Goal: Task Accomplishment & Management: Use online tool/utility

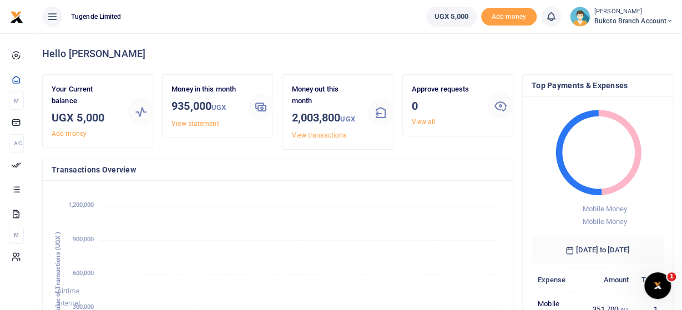
scroll to position [183, 453]
click at [668, 18] on icon at bounding box center [670, 21] width 7 height 8
click at [618, 40] on link "Switch accounts" at bounding box center [630, 41] width 88 height 16
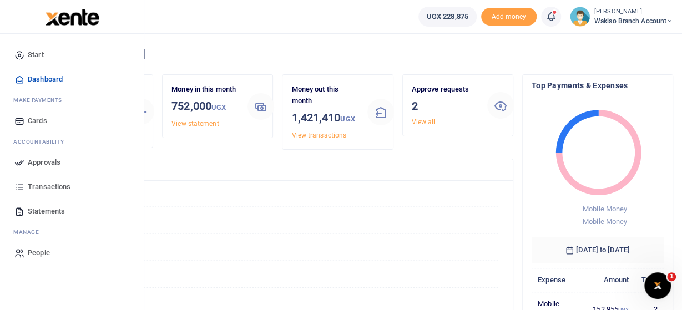
scroll to position [183, 453]
click at [46, 162] on span "Approvals" at bounding box center [44, 162] width 33 height 11
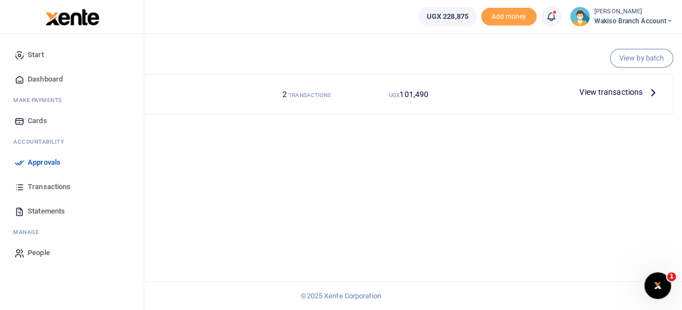
click at [32, 165] on span "Approvals" at bounding box center [44, 162] width 33 height 11
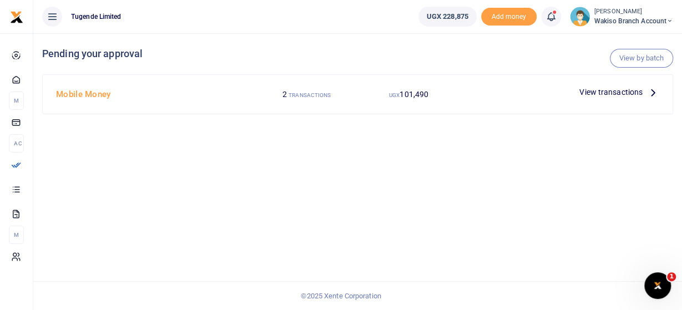
click at [639, 93] on span "View transactions" at bounding box center [611, 92] width 63 height 12
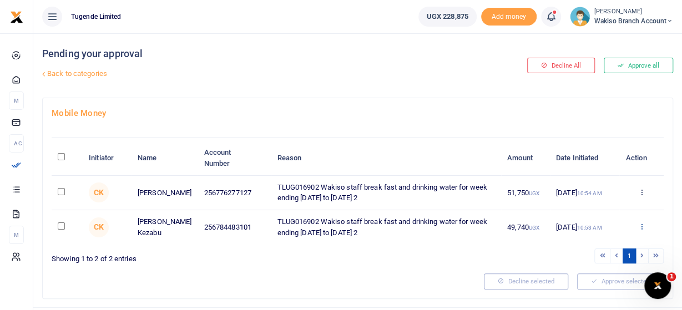
click at [642, 224] on icon at bounding box center [641, 227] width 7 height 8
click at [604, 243] on link "Approve" at bounding box center [601, 245] width 88 height 16
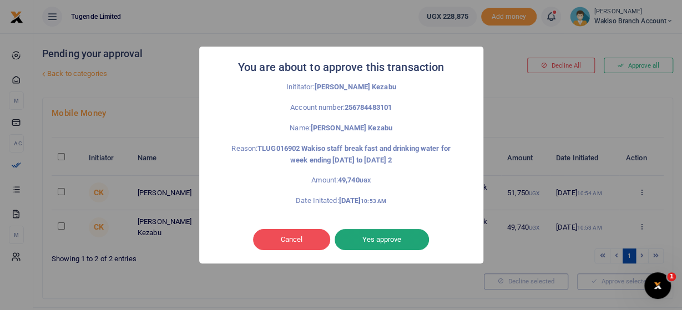
click at [370, 240] on button "Yes approve" at bounding box center [382, 239] width 94 height 21
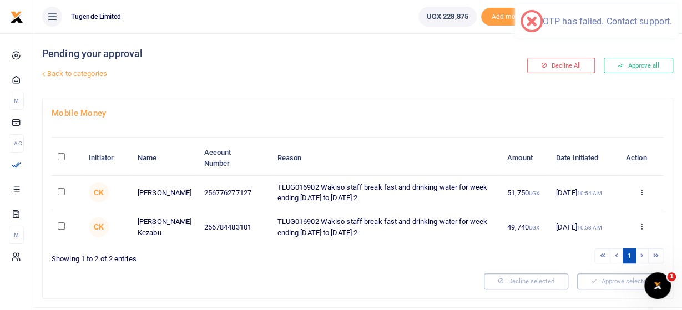
click at [645, 222] on div "Approve Decline Details" at bounding box center [642, 227] width 32 height 11
click at [640, 223] on icon at bounding box center [641, 227] width 7 height 8
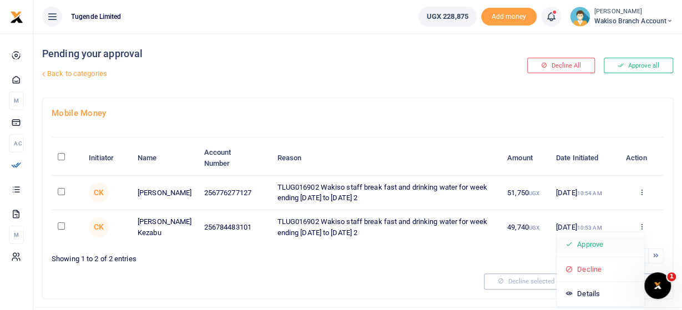
click at [597, 244] on link "Approve" at bounding box center [601, 245] width 88 height 16
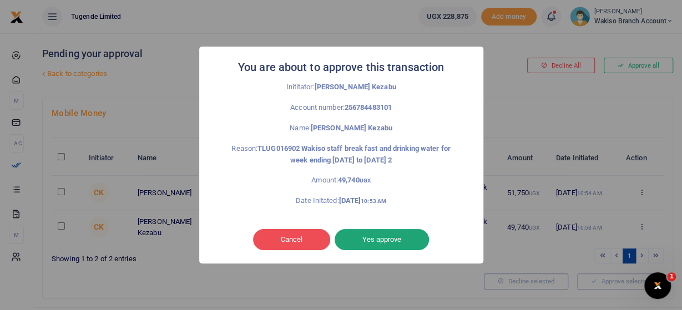
click at [363, 239] on button "Yes approve" at bounding box center [382, 239] width 94 height 21
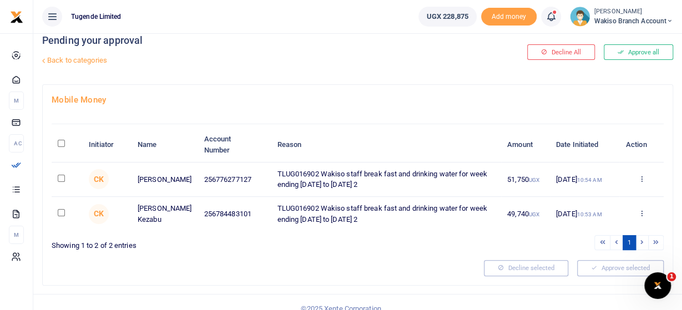
scroll to position [24, 0]
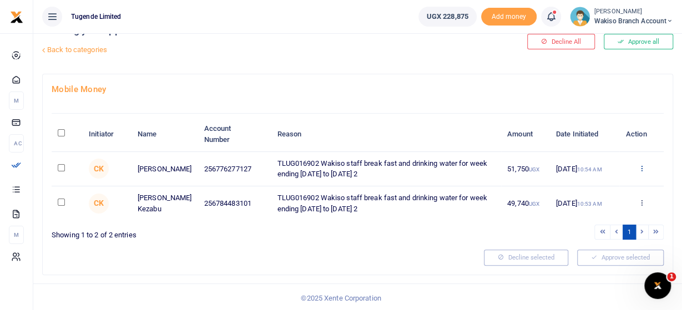
click at [645, 166] on icon at bounding box center [641, 168] width 7 height 8
click at [594, 183] on link "Approve" at bounding box center [601, 187] width 88 height 16
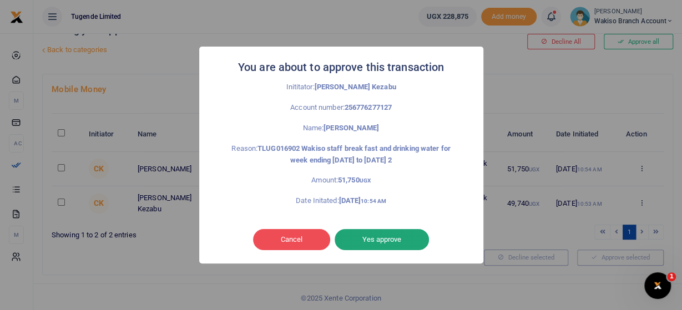
click at [363, 241] on button "Yes approve" at bounding box center [382, 239] width 94 height 21
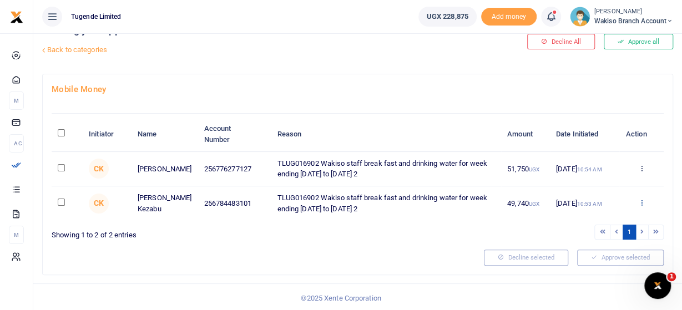
click at [641, 202] on icon at bounding box center [641, 203] width 7 height 8
click at [608, 223] on link "Approve" at bounding box center [601, 221] width 88 height 16
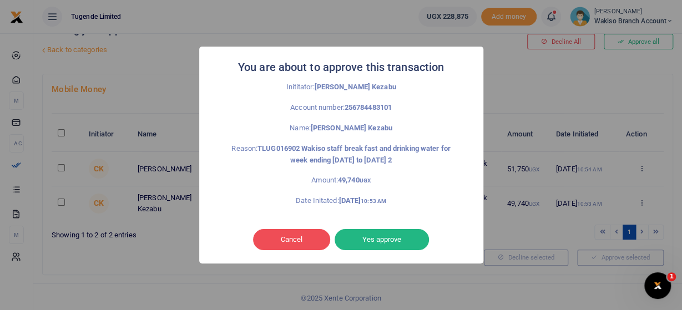
click at [587, 97] on div "You are about to approve this transaction × Inititator: Cissy Kezabu Account nu…" at bounding box center [341, 155] width 682 height 310
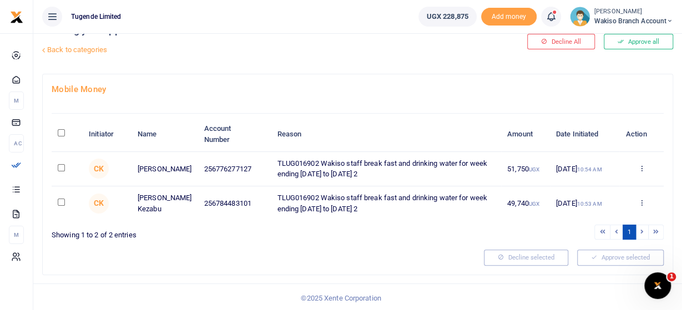
click at [411, 115] on div "Initiator Name Account Number Reason Amount Date Initiated Action CK [PERSON_NA…" at bounding box center [358, 172] width 612 height 137
click at [642, 202] on icon at bounding box center [641, 203] width 7 height 8
click at [591, 216] on link "Approve" at bounding box center [601, 221] width 88 height 16
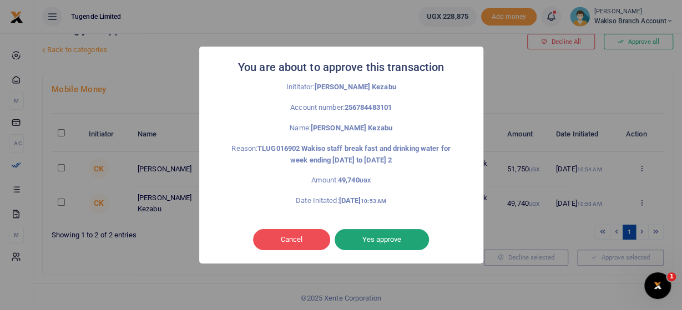
click at [379, 247] on button "Yes approve" at bounding box center [382, 239] width 94 height 21
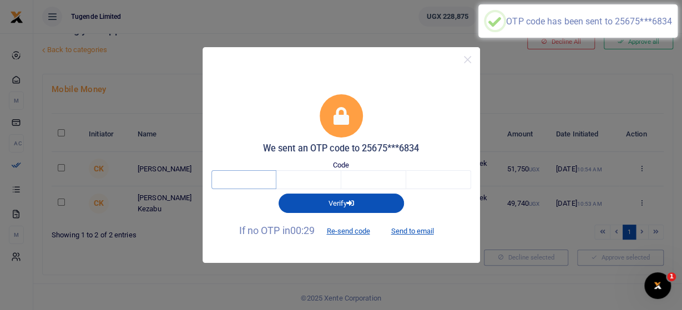
click at [252, 178] on input "text" at bounding box center [244, 179] width 65 height 19
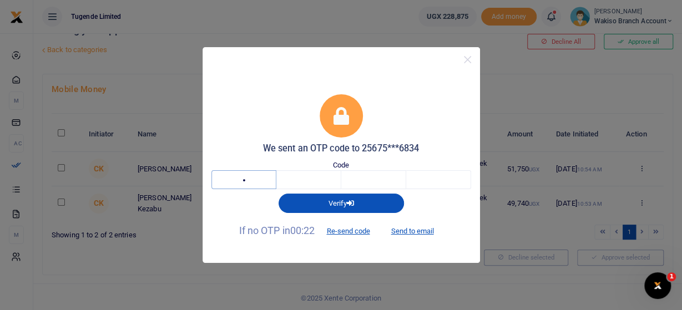
type input "8"
type input "0"
type input "7"
type input "0"
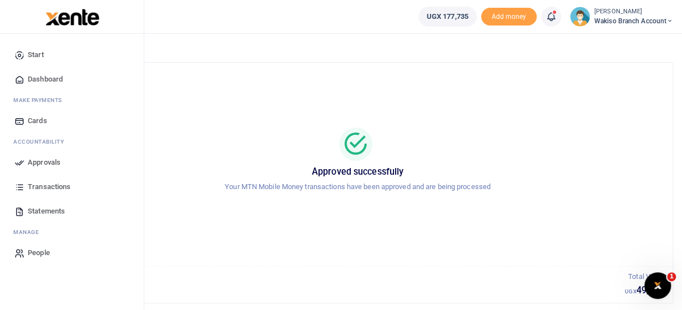
click at [49, 163] on span "Approvals" at bounding box center [44, 162] width 33 height 11
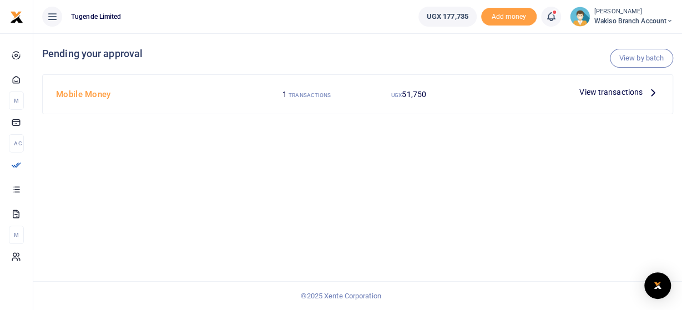
click at [649, 94] on icon at bounding box center [653, 92] width 12 height 12
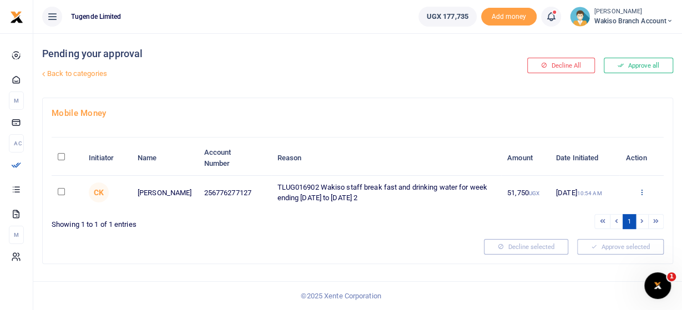
click at [642, 194] on icon at bounding box center [641, 192] width 7 height 8
click at [600, 207] on link "Approve" at bounding box center [601, 211] width 88 height 16
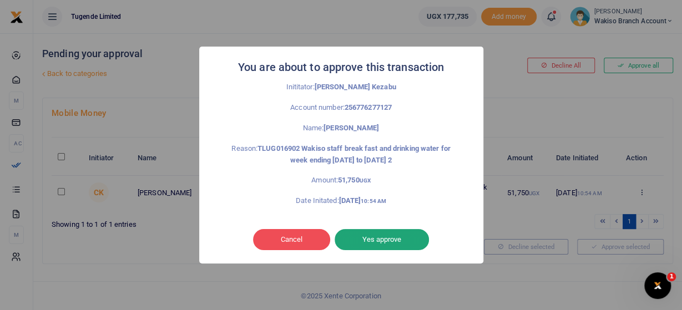
click at [382, 240] on button "Yes approve" at bounding box center [382, 239] width 94 height 21
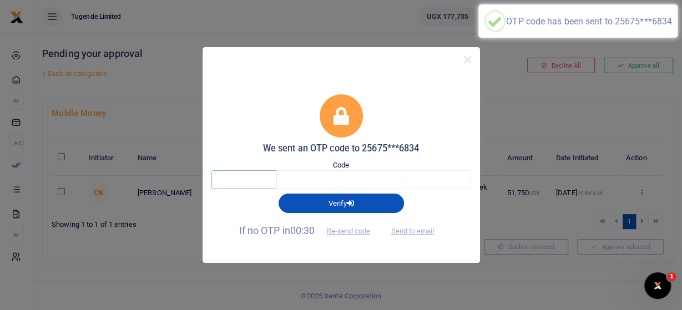
click at [257, 181] on input "text" at bounding box center [244, 179] width 65 height 19
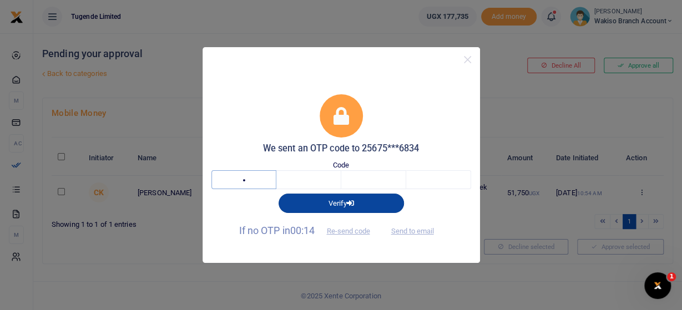
type input "6"
type input "3"
type input "4"
type input "0"
